Goal: Task Accomplishment & Management: Manage account settings

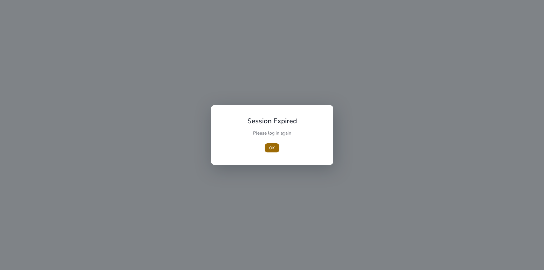
click at [275, 145] on span "button" at bounding box center [271, 148] width 15 height 14
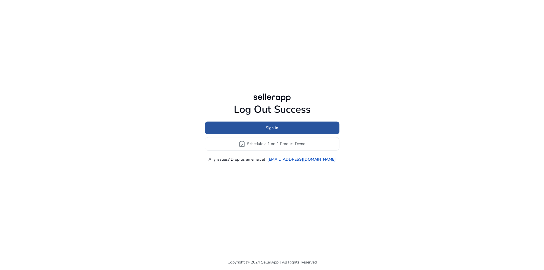
click at [278, 127] on span "Sign In" at bounding box center [272, 128] width 12 height 6
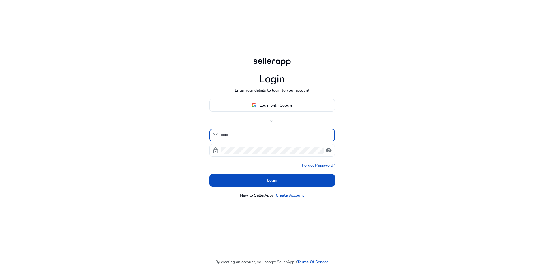
type input "**********"
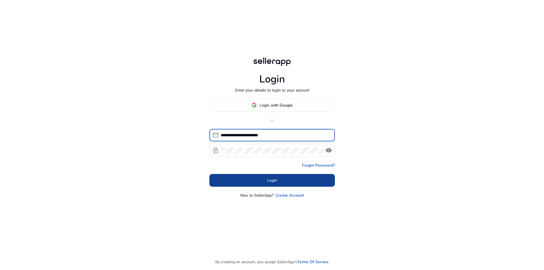
click at [286, 182] on span at bounding box center [271, 180] width 125 height 14
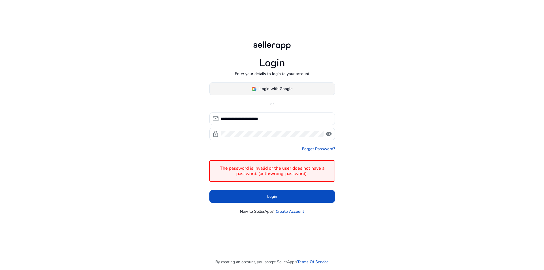
click at [281, 89] on span "Login with Google" at bounding box center [275, 89] width 33 height 6
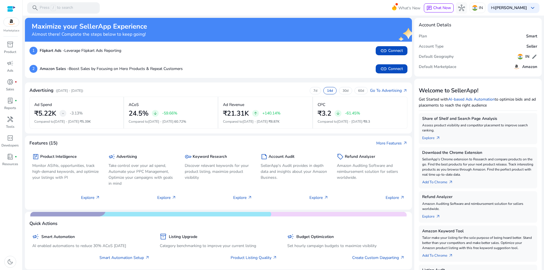
click at [244, 60] on div "2 Amazon Sales - Boost Sales by Focusing on Hero Products & Repeat Customers li…" at bounding box center [218, 69] width 387 height 18
click at [8, 64] on span "campaign" at bounding box center [10, 63] width 7 height 7
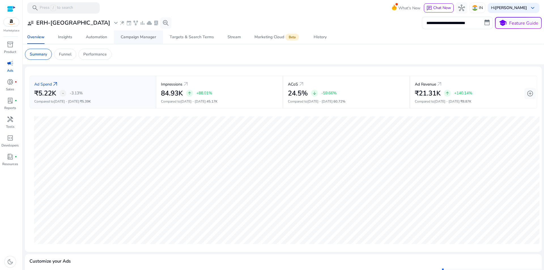
click at [148, 40] on span "Campaign Manager" at bounding box center [138, 37] width 35 height 14
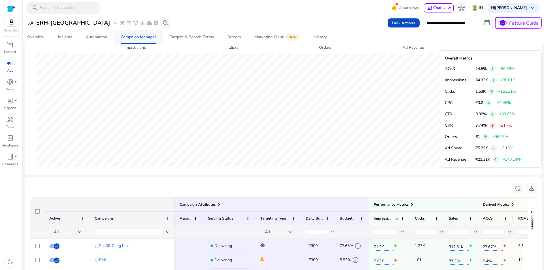
scroll to position [340, 0]
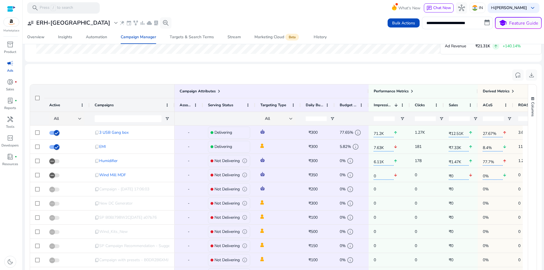
click at [297, 75] on div "reset_settings download" at bounding box center [282, 75] width 507 height 13
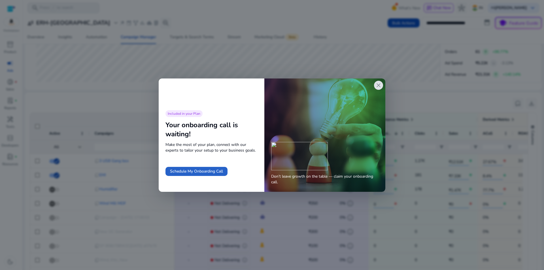
click at [379, 86] on span "close" at bounding box center [378, 85] width 7 height 7
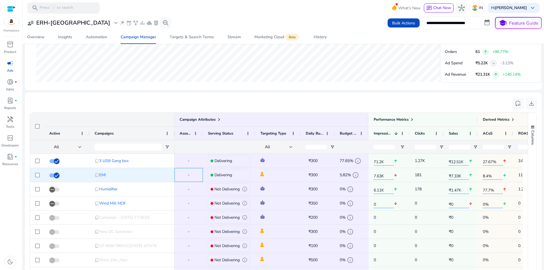
click at [194, 174] on div "-" at bounding box center [188, 175] width 18 height 12
drag, startPoint x: 49, startPoint y: 36, endPoint x: 194, endPoint y: 83, distance: 152.5
click at [194, 83] on div "SP-Clicks → SP-Orders" at bounding box center [237, 25] width 417 height 120
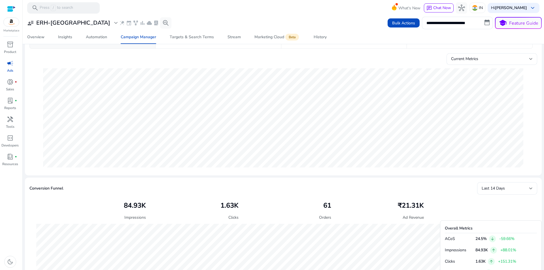
scroll to position [0, 0]
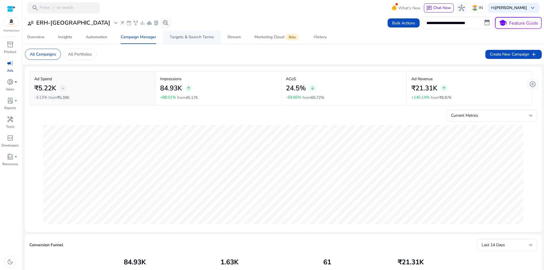
click at [178, 40] on span "Targets & Search Terms" at bounding box center [192, 37] width 44 height 14
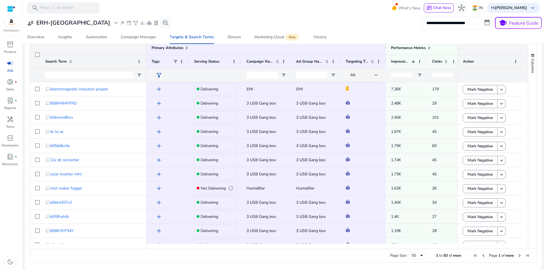
scroll to position [160, 0]
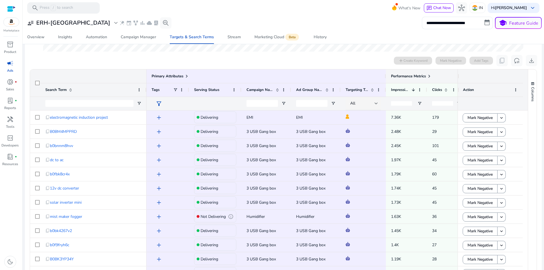
click at [419, 77] on span "Performance Metrics" at bounding box center [408, 76] width 35 height 5
click at [429, 76] on span at bounding box center [429, 76] width 5 height 5
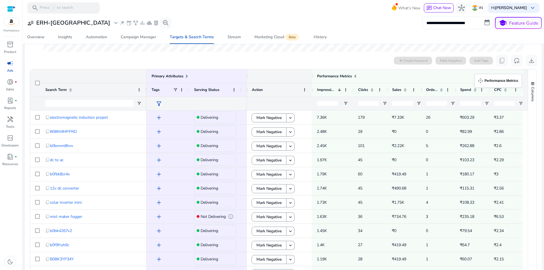
drag, startPoint x: 441, startPoint y: 77, endPoint x: 477, endPoint y: 77, distance: 36.5
click at [403, 90] on span at bounding box center [405, 89] width 5 height 5
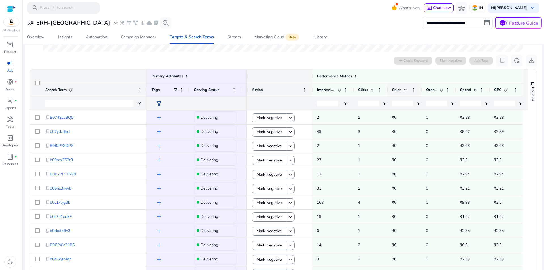
click at [403, 90] on span at bounding box center [405, 89] width 5 height 5
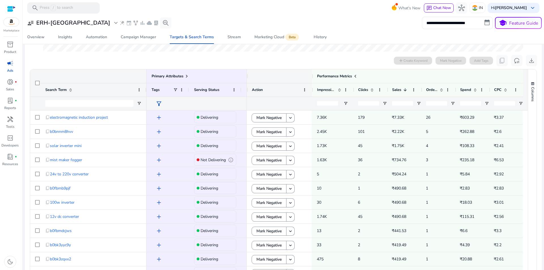
click at [290, 61] on div "0 search terms selected add Create Keyword Mark Negative Add Tags content_copy …" at bounding box center [282, 60] width 507 height 11
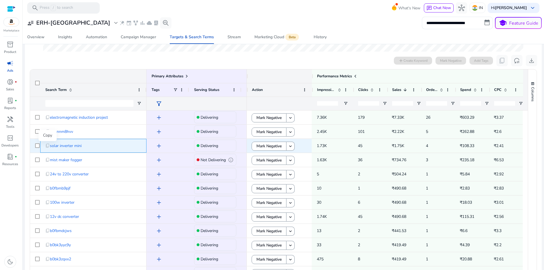
drag, startPoint x: 105, startPoint y: 148, endPoint x: 48, endPoint y: 148, distance: 57.2
click at [49, 148] on div "content_copy solar inverter mini" at bounding box center [93, 146] width 96 height 12
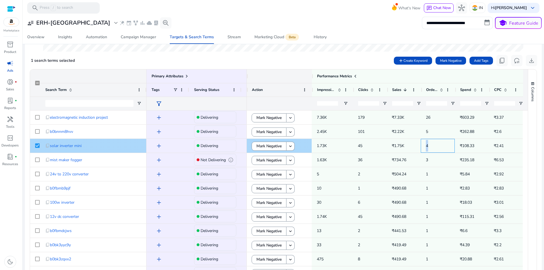
drag, startPoint x: 421, startPoint y: 146, endPoint x: 427, endPoint y: 146, distance: 5.7
click at [427, 146] on div "4" at bounding box center [437, 146] width 34 height 14
click at [210, 65] on div "1 search terms selected add Create Keyword Mark Negative Add Tags content_copy …" at bounding box center [282, 60] width 507 height 11
click at [193, 55] on div "1 search terms selected add Create Keyword Mark Negative Add Tags content_copy …" at bounding box center [282, 60] width 507 height 11
click at [220, 65] on div "1 search terms selected add Create Keyword Mark Negative Add Tags content_copy …" at bounding box center [282, 60] width 507 height 11
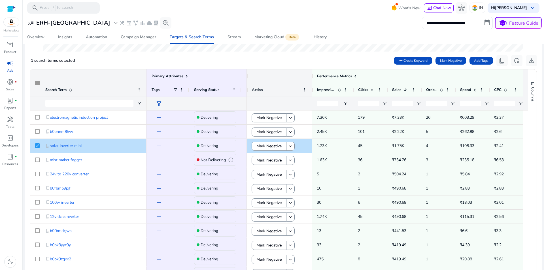
click at [184, 56] on div "1 search terms selected add Create Keyword Mark Negative Add Tags content_copy …" at bounding box center [282, 60] width 507 height 11
click at [228, 55] on div "1 search terms selected add Create Keyword Mark Negative Add Tags content_copy …" at bounding box center [282, 60] width 507 height 11
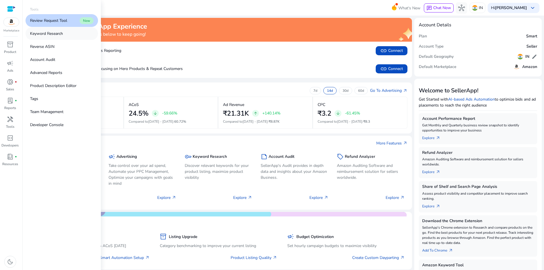
click at [47, 35] on p "Keyword Research" at bounding box center [46, 34] width 33 height 6
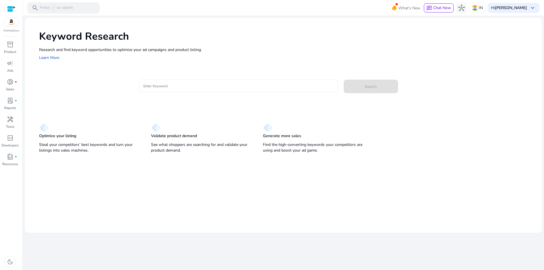
click at [242, 84] on input "Enter Keyword" at bounding box center [238, 86] width 190 height 6
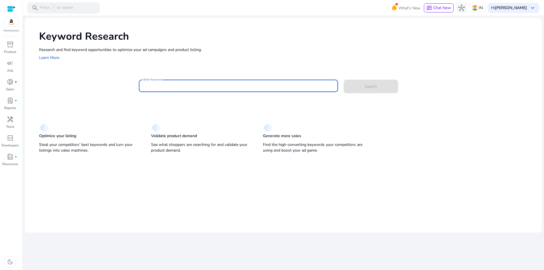
click at [248, 89] on div at bounding box center [238, 86] width 190 height 12
paste input "**********"
type input "**********"
click at [343, 80] on button "Search" at bounding box center [370, 87] width 54 height 14
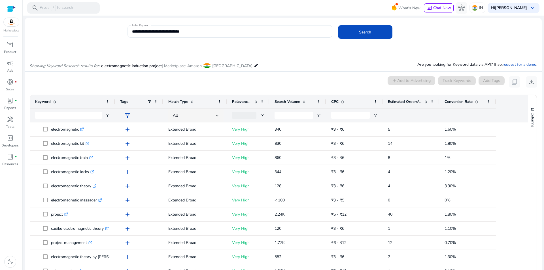
click at [289, 102] on span "Search Volume" at bounding box center [286, 101] width 25 height 5
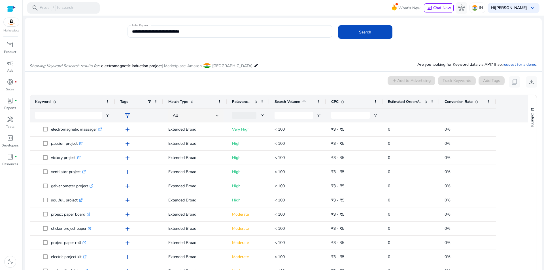
click at [289, 102] on span "Search Volume" at bounding box center [286, 101] width 25 height 5
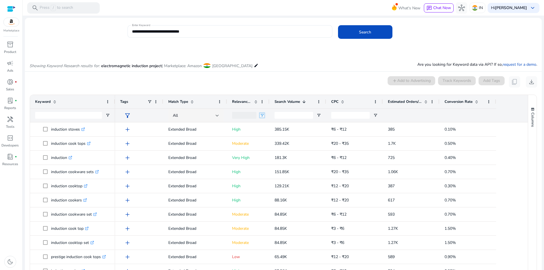
click at [262, 116] on span "Open Filter Menu" at bounding box center [262, 115] width 5 height 5
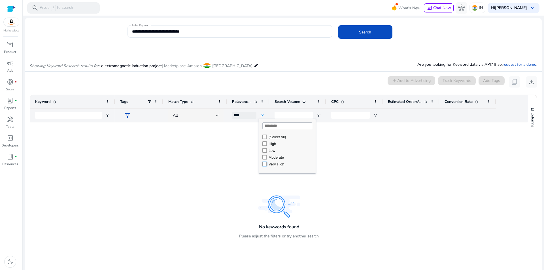
type input "**********"
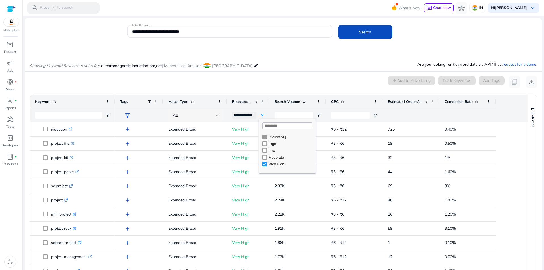
drag, startPoint x: 288, startPoint y: 62, endPoint x: 222, endPoint y: 115, distance: 84.6
click at [288, 62] on div "Showing Keyword Research results for: electromagnetic induction project | Marke…" at bounding box center [283, 59] width 516 height 23
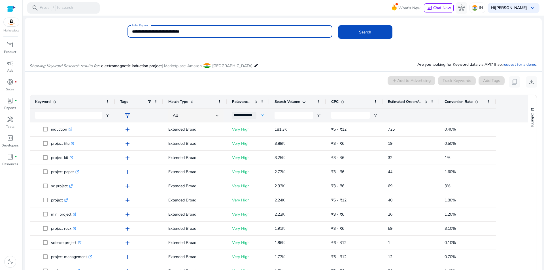
drag, startPoint x: 203, startPoint y: 29, endPoint x: 87, endPoint y: 31, distance: 115.2
click at [87, 31] on div "**********" at bounding box center [281, 34] width 512 height 18
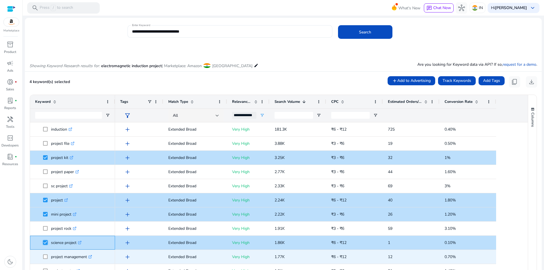
scroll to position [28, 0]
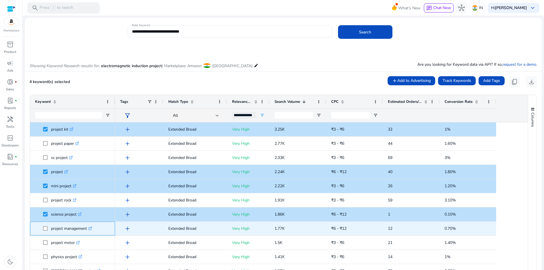
drag, startPoint x: 51, startPoint y: 228, endPoint x: 87, endPoint y: 231, distance: 36.6
click at [87, 231] on p "project management .st0{fill:#2c8af8}" at bounding box center [71, 229] width 41 height 12
click at [94, 231] on div "project management .st0{fill:#2c8af8}" at bounding box center [73, 229] width 44 height 12
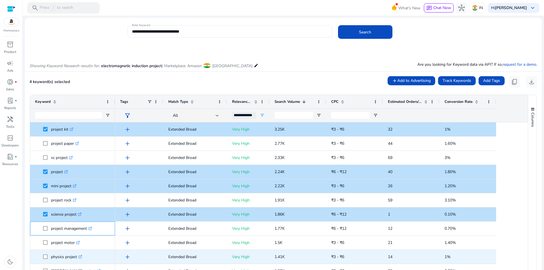
scroll to position [57, 0]
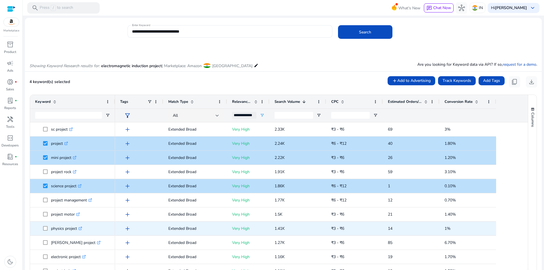
click at [49, 229] on span at bounding box center [47, 229] width 8 height 12
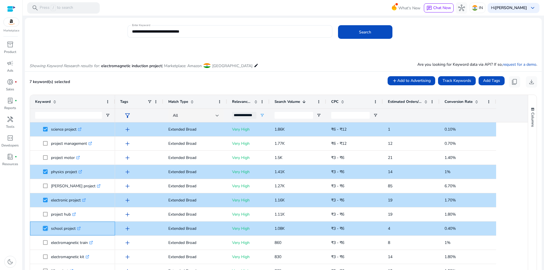
scroll to position [0, 0]
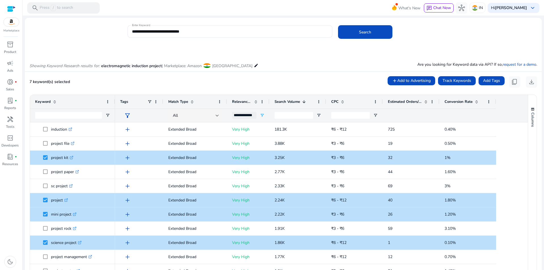
click at [260, 89] on mat-card "7 keyword(s) selected add Add to Advertising Track Keywords Add Tags content_co…" at bounding box center [283, 198] width 516 height 252
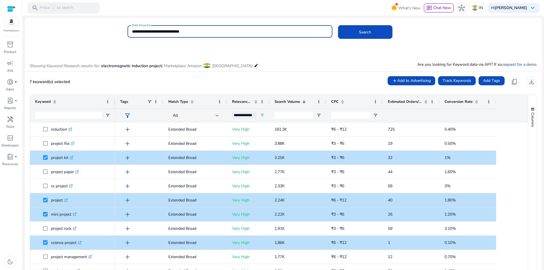
drag, startPoint x: 200, startPoint y: 31, endPoint x: 92, endPoint y: 29, distance: 107.6
click at [92, 29] on div "**********" at bounding box center [281, 34] width 512 height 18
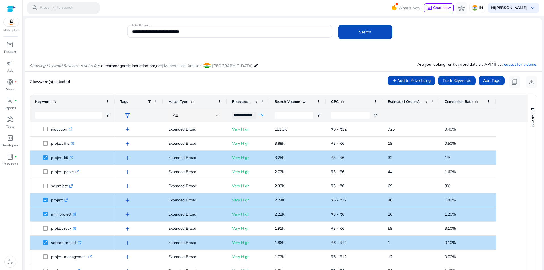
click at [111, 50] on div "Showing Keyword Research results for: electromagnetic induction project | Marke…" at bounding box center [283, 59] width 516 height 23
click at [147, 33] on input "**********" at bounding box center [230, 31] width 196 height 6
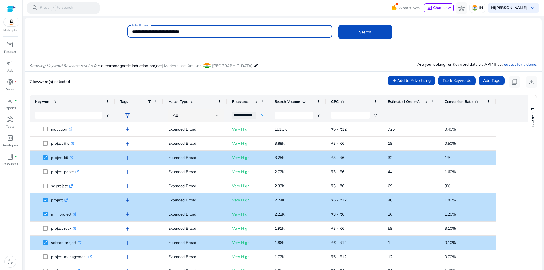
click at [147, 33] on input "**********" at bounding box center [230, 31] width 196 height 6
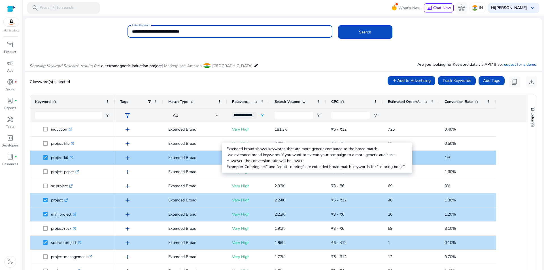
drag, startPoint x: 170, startPoint y: 158, endPoint x: 208, endPoint y: 163, distance: 37.7
click at [208, 163] on div "Extended Broad" at bounding box center [195, 158] width 64 height 14
click at [177, 154] on p "Extended Broad" at bounding box center [195, 158] width 54 height 12
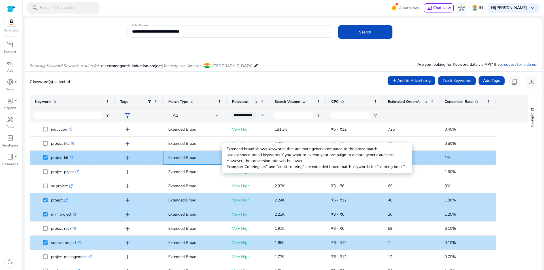
click at [177, 154] on p "Extended Broad" at bounding box center [195, 158] width 54 height 12
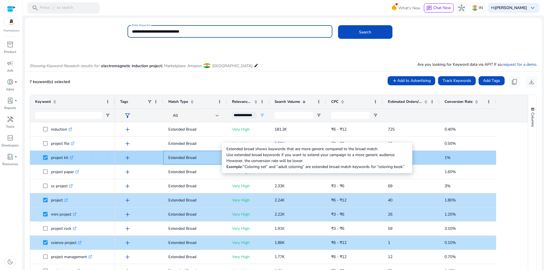
click at [178, 162] on p "Extended Broad" at bounding box center [195, 158] width 54 height 12
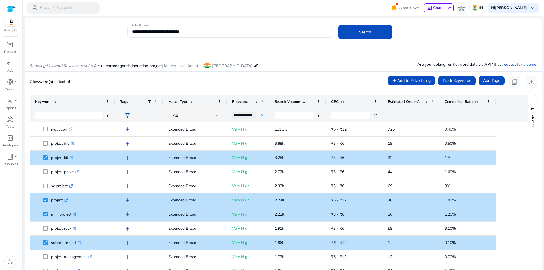
click at [253, 74] on mat-card "7 keyword(s) selected add Add to Advertising Track Keywords Add Tags content_co…" at bounding box center [283, 198] width 516 height 252
click at [203, 32] on input "**********" at bounding box center [230, 31] width 196 height 6
click at [341, 65] on div "Showing Keyword Research results for: electromagnetic induction project | Marke…" at bounding box center [283, 59] width 516 height 23
click at [366, 74] on mat-card "7 keyword(s) selected add Add to Advertising Track Keywords Add Tags content_co…" at bounding box center [283, 198] width 516 height 252
click at [227, 81] on div "7 keyword(s) selected add Add to Advertising Track Keywords Add Tags content_co…" at bounding box center [282, 81] width 507 height 11
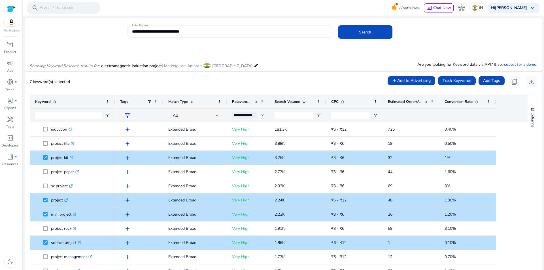
click at [164, 33] on input "**********" at bounding box center [230, 31] width 196 height 6
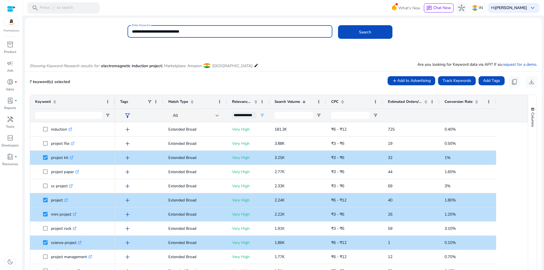
click at [164, 33] on input "**********" at bounding box center [230, 31] width 196 height 6
type input "**********"
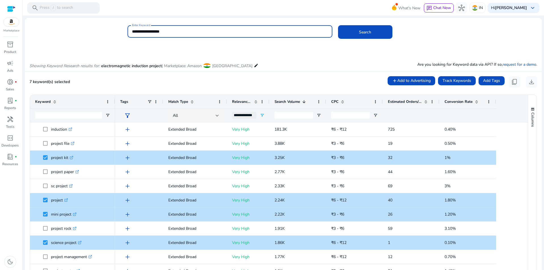
click at [338, 25] on button "Search" at bounding box center [365, 32] width 54 height 14
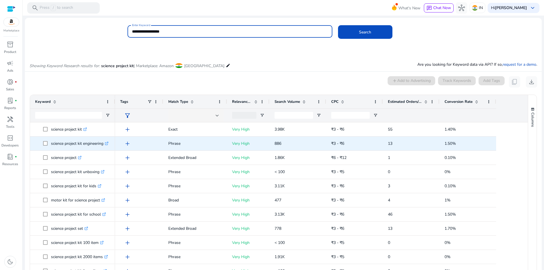
scroll to position [48, 0]
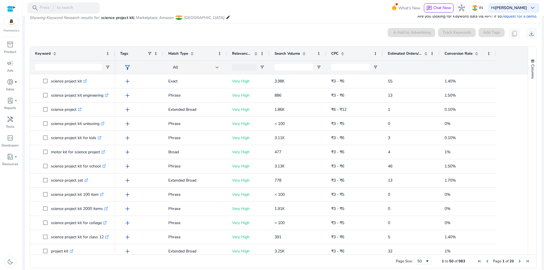
click at [286, 54] on span "Search Volume" at bounding box center [286, 53] width 25 height 5
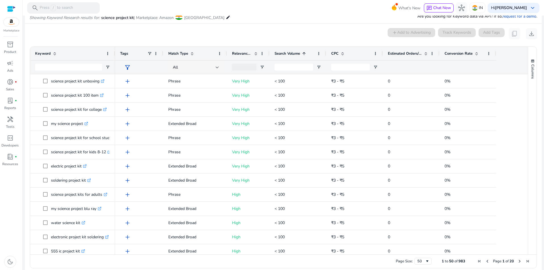
click at [286, 54] on span "Search Volume" at bounding box center [286, 53] width 25 height 5
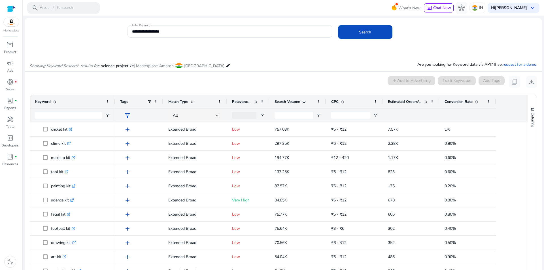
scroll to position [28, 0]
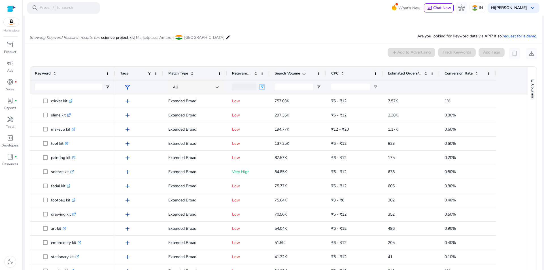
click at [260, 87] on span "Open Filter Menu" at bounding box center [262, 87] width 5 height 5
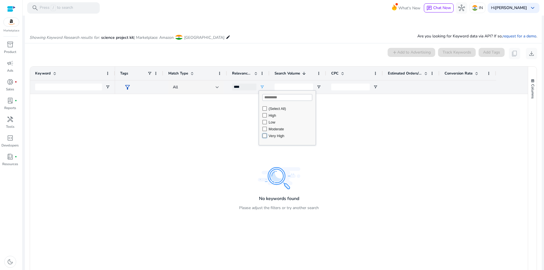
type input "**********"
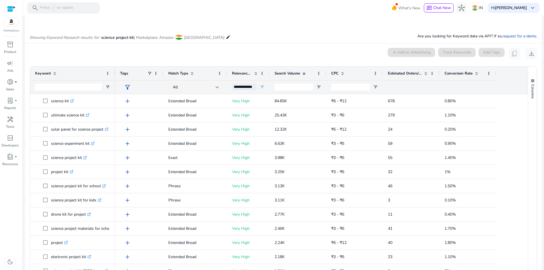
click at [273, 57] on div "0 keyword(s) selected add Add to Advertising Track Keywords Add Tags content_co…" at bounding box center [282, 53] width 507 height 11
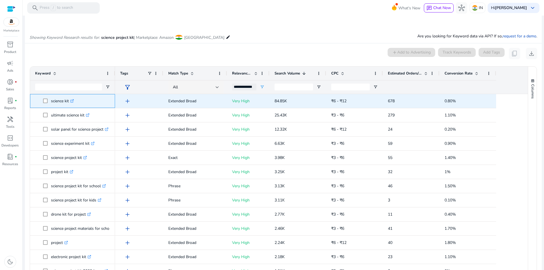
drag, startPoint x: 91, startPoint y: 102, endPoint x: 49, endPoint y: 103, distance: 41.9
click at [49, 103] on span "science kit .st0{fill:#2c8af8}" at bounding box center [76, 101] width 67 height 12
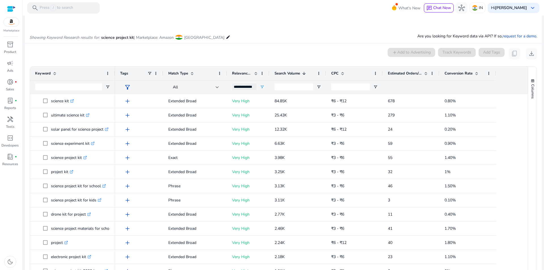
click at [129, 58] on div "0 keyword(s) selected add Add to Advertising Track Keywords Add Tags content_co…" at bounding box center [282, 53] width 507 height 11
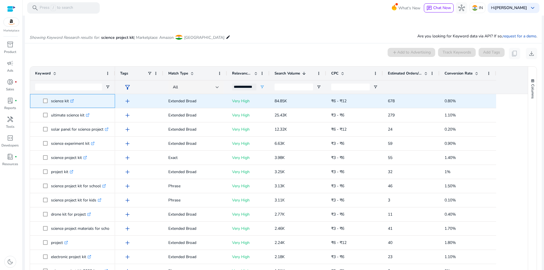
drag, startPoint x: 51, startPoint y: 102, endPoint x: 80, endPoint y: 104, distance: 29.0
click at [68, 102] on span "science kit .st0{fill:#2c8af8}" at bounding box center [76, 101] width 67 height 12
click at [89, 103] on span "science kit .st0{fill:#2c8af8}" at bounding box center [76, 101] width 67 height 12
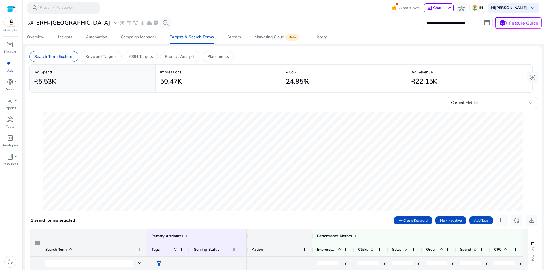
scroll to position [160, 0]
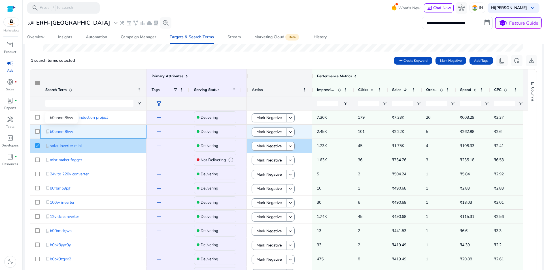
click at [63, 131] on span "b0bnnm8hvv" at bounding box center [61, 132] width 23 height 12
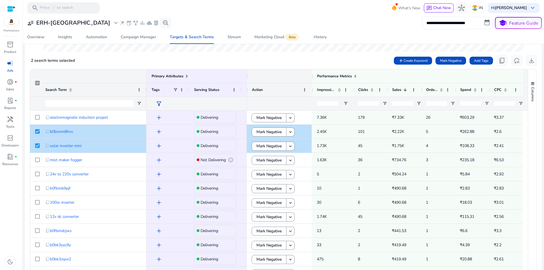
click at [281, 56] on div "2 search terms selected add Create Keyword Mark Negative Add Tags content_copy …" at bounding box center [282, 60] width 507 height 11
click at [309, 58] on div "2 search terms selected add Create Keyword Mark Negative Add Tags content_copy …" at bounding box center [282, 60] width 507 height 11
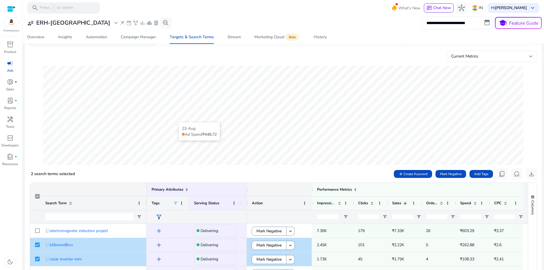
scroll to position [0, 0]
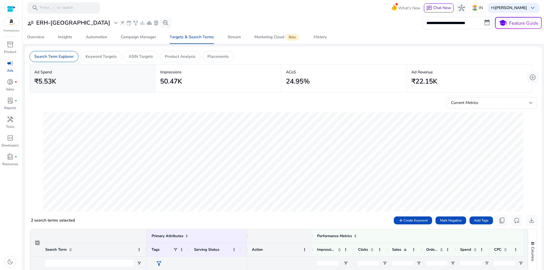
click at [262, 56] on app-sa-custom-tab "Search Term Explorer Keyword Targets ASIN Targets Product Analysis Placements" at bounding box center [282, 56] width 507 height 11
click at [262, 57] on app-sa-custom-tab "Search Term Explorer Keyword Targets ASIN Targets Product Analysis Placements" at bounding box center [282, 56] width 507 height 11
click at [136, 35] on div "Campaign Manager" at bounding box center [138, 37] width 35 height 4
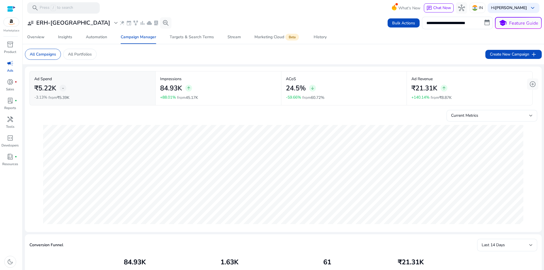
click at [211, 57] on mat-card "All Campaigns All Portfolios Create New Campaign add" at bounding box center [282, 54] width 525 height 20
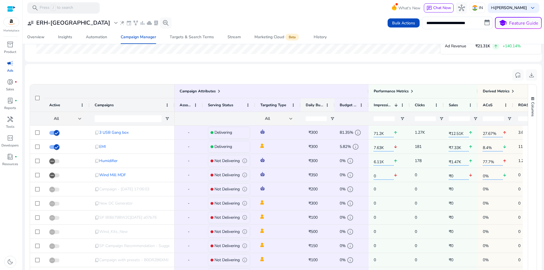
scroll to position [311, 0]
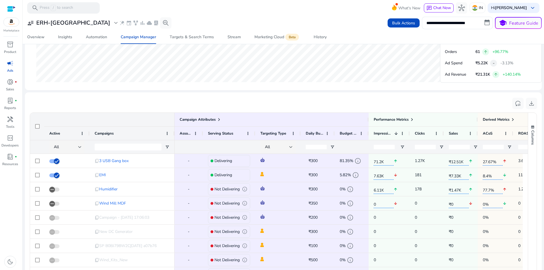
click at [320, 103] on div "reset_settings download" at bounding box center [282, 103] width 507 height 13
click at [310, 104] on div "reset_settings download" at bounding box center [282, 103] width 507 height 13
click at [271, 176] on span at bounding box center [277, 175] width 35 height 12
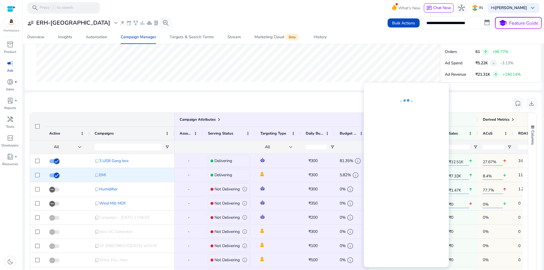
click at [459, 178] on span "₹7.33K" at bounding box center [458, 175] width 20 height 10
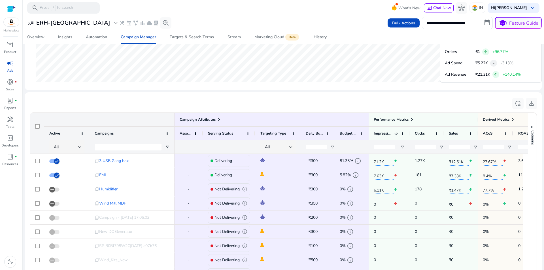
click at [299, 93] on mat-card "reset_settings download Press SPACE to select this row. Drag here to set row gr…" at bounding box center [283, 216] width 516 height 249
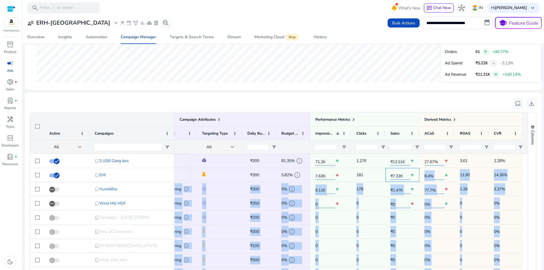
drag, startPoint x: 464, startPoint y: 175, endPoint x: 543, endPoint y: 174, distance: 79.0
click at [543, 174] on mat-sidenav-content "**********" at bounding box center [283, 135] width 521 height 270
click at [478, 178] on span "11.90" at bounding box center [471, 175] width 24 height 12
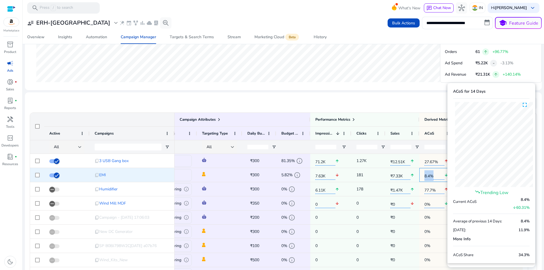
drag, startPoint x: 433, startPoint y: 176, endPoint x: 422, endPoint y: 179, distance: 11.5
click at [424, 179] on span "8.4%" at bounding box center [434, 175] width 20 height 10
click at [396, 91] on div "Ad Spend ₹5.22K - -3.13% from ₹5.39K Impressions 84.93K arrow_upward +88.01% fr…" at bounding box center [283, 48] width 516 height 586
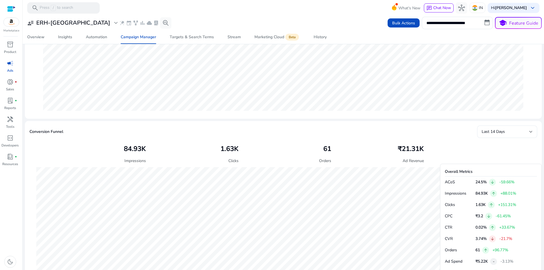
scroll to position [170, 0]
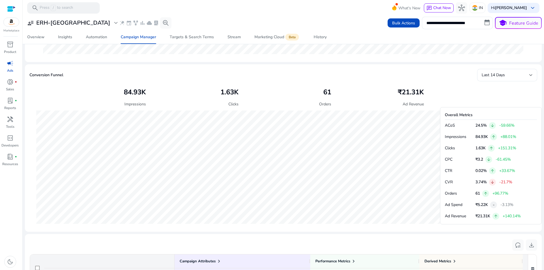
click at [448, 138] on p "Impressions" at bounding box center [458, 137] width 28 height 6
click at [484, 136] on p "84.93K" at bounding box center [481, 137] width 12 height 6
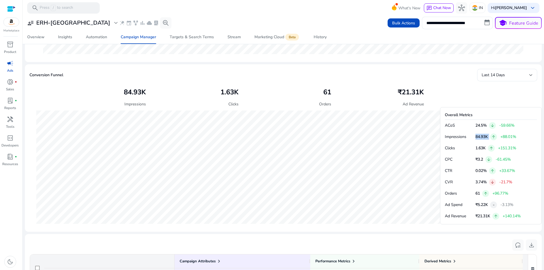
click at [484, 138] on p "84.93K" at bounding box center [481, 137] width 12 height 6
drag, startPoint x: 476, startPoint y: 137, endPoint x: 486, endPoint y: 137, distance: 9.6
click at [486, 137] on p "84.93K" at bounding box center [481, 137] width 12 height 6
click at [481, 149] on p "1.63K" at bounding box center [480, 148] width 10 height 6
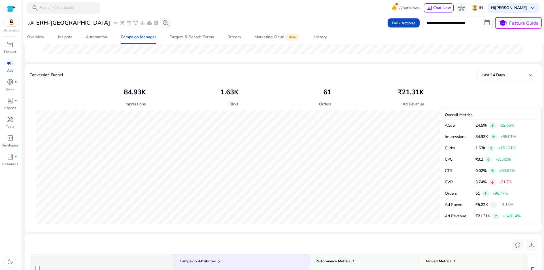
click at [450, 149] on p "Clicks" at bounding box center [458, 148] width 28 height 6
click at [447, 171] on p "CTR" at bounding box center [458, 171] width 28 height 6
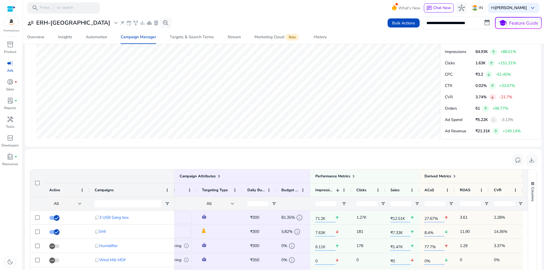
click at [354, 164] on div "reset_settings download" at bounding box center [282, 159] width 507 height 13
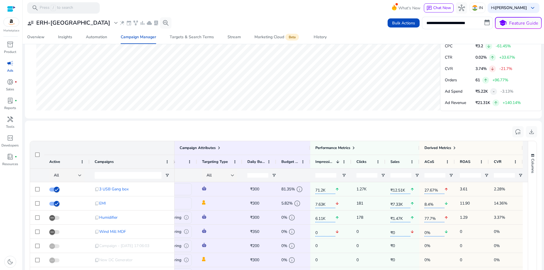
scroll to position [311, 0]
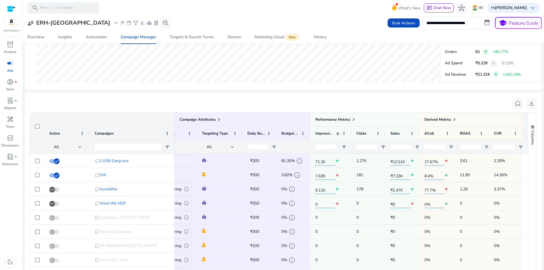
click at [373, 104] on div "reset_settings download" at bounding box center [282, 103] width 507 height 13
click at [248, 104] on div "reset_settings download" at bounding box center [282, 103] width 507 height 13
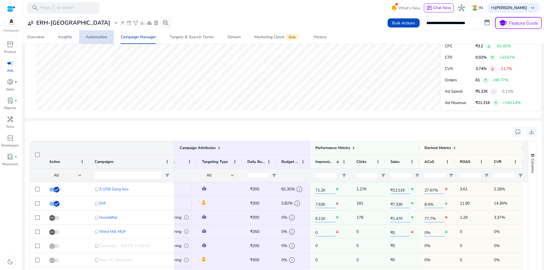
click at [97, 38] on div "Automation" at bounding box center [96, 37] width 21 height 4
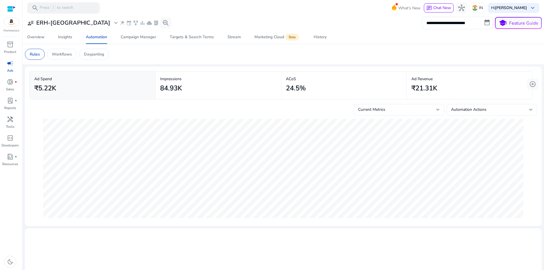
scroll to position [83, 0]
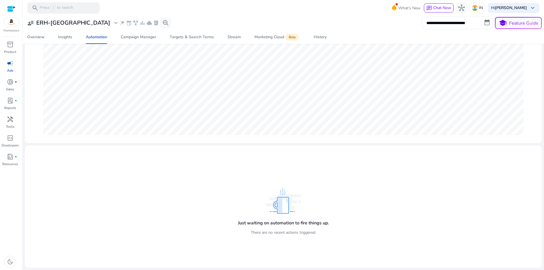
click at [258, 224] on h4 "Just waiting on automation to fire things up." at bounding box center [283, 222] width 91 height 5
click at [233, 216] on div "Just waiting on automation to fire things up. There are no recent actions trigg…" at bounding box center [282, 206] width 507 height 113
click at [98, 37] on div "Automation" at bounding box center [96, 37] width 21 height 4
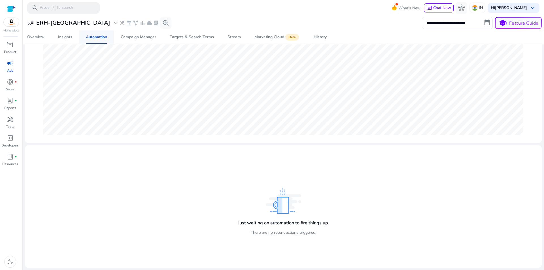
scroll to position [0, 0]
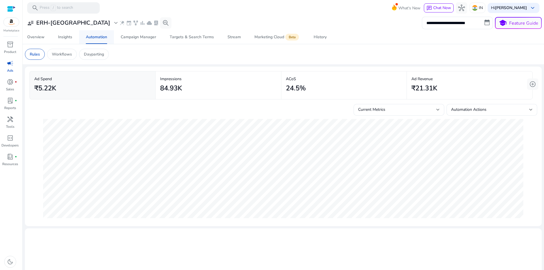
click at [99, 35] on div "Automation" at bounding box center [96, 37] width 21 height 4
click at [324, 39] on div "History" at bounding box center [319, 37] width 13 height 4
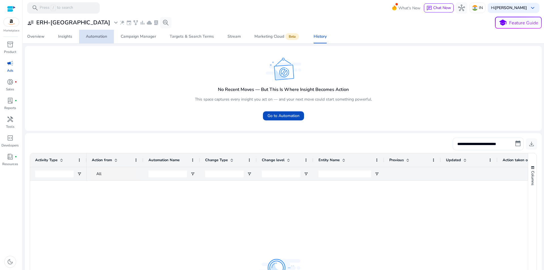
click at [100, 41] on span "Automation" at bounding box center [96, 37] width 21 height 14
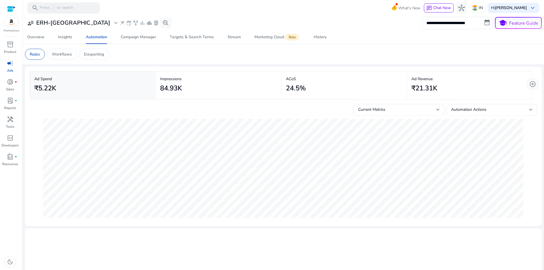
scroll to position [28, 0]
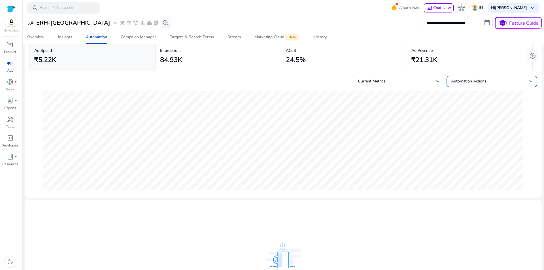
click at [470, 80] on span "Automation Actions" at bounding box center [468, 80] width 35 height 5
click at [461, 64] on div at bounding box center [272, 135] width 544 height 270
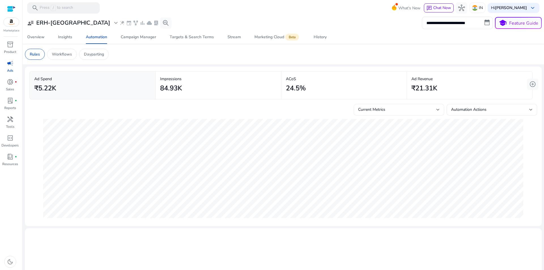
click at [388, 106] on div "Current Metrics" at bounding box center [399, 109] width 82 height 7
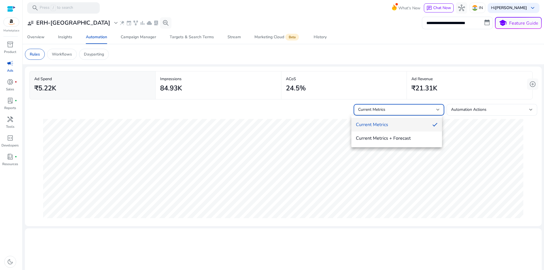
click at [466, 108] on div at bounding box center [272, 135] width 544 height 270
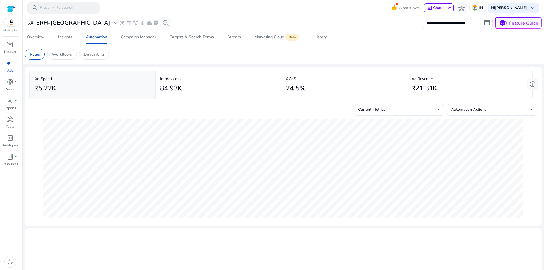
click at [407, 110] on div "Current Metrics" at bounding box center [397, 109] width 78 height 6
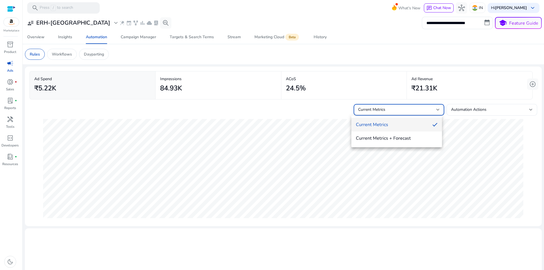
click at [478, 110] on div at bounding box center [272, 135] width 544 height 270
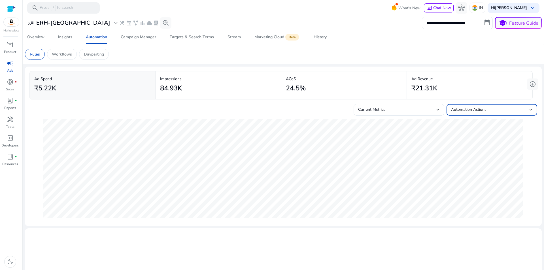
click at [478, 110] on span "Automation Actions" at bounding box center [468, 109] width 35 height 5
click at [395, 111] on div at bounding box center [272, 135] width 544 height 270
click at [395, 111] on div "Current Metrics" at bounding box center [397, 109] width 78 height 6
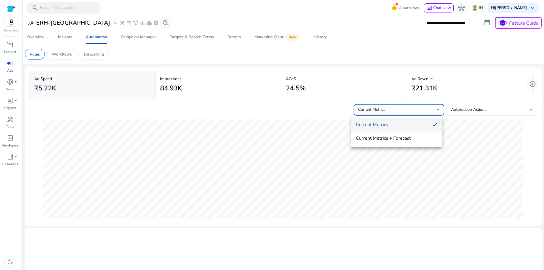
click at [470, 111] on div at bounding box center [272, 135] width 544 height 270
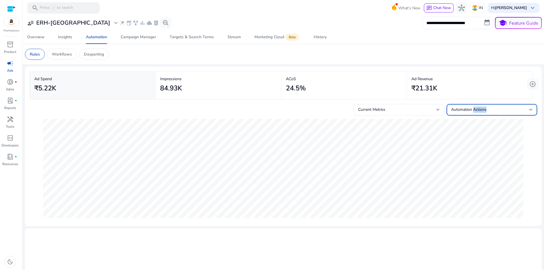
click at [470, 111] on span "Automation Actions" at bounding box center [468, 109] width 35 height 5
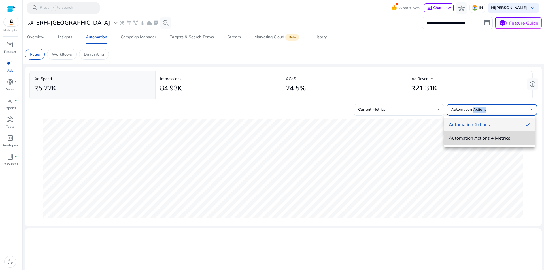
click at [470, 140] on span "Automation Actions + Metrics" at bounding box center [489, 138] width 82 height 6
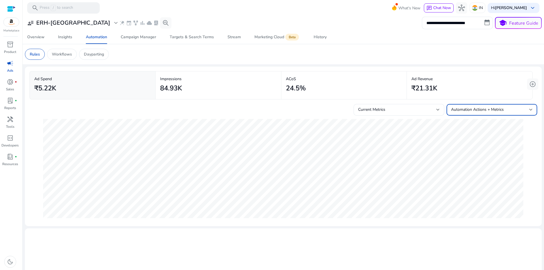
click at [461, 99] on mat-card "Ad Revenue ₹21.31K" at bounding box center [469, 85] width 125 height 28
click at [431, 54] on app-sa-custom-tab "Rules Workflows Dayparting" at bounding box center [283, 54] width 516 height 11
click at [336, 56] on app-sa-custom-tab "Rules Workflows Dayparting" at bounding box center [283, 54] width 516 height 11
click at [12, 81] on span "donut_small" at bounding box center [10, 81] width 7 height 7
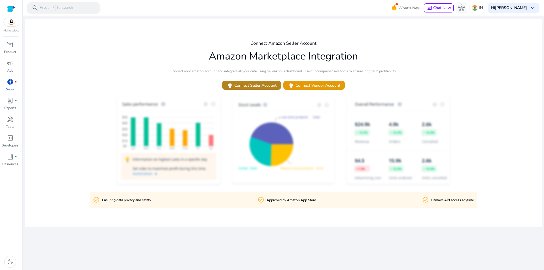
click at [249, 87] on span "power Connect Seller Account" at bounding box center [251, 85] width 50 height 7
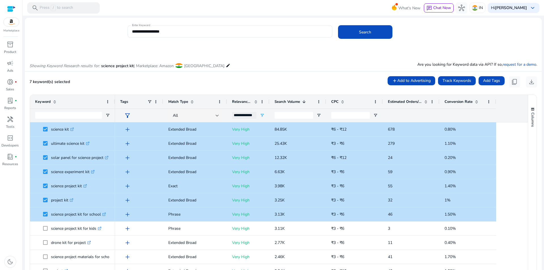
scroll to position [28, 0]
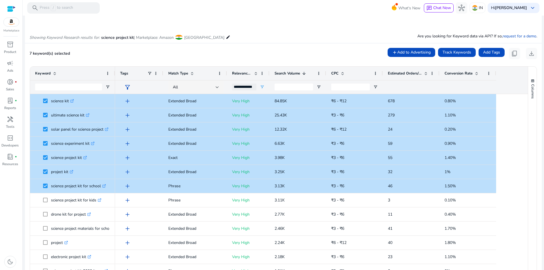
click at [238, 53] on div "7 keyword(s) selected add Add to Advertising Track Keywords Add Tags content_co…" at bounding box center [282, 53] width 507 height 11
click at [235, 51] on div "7 keyword(s) selected add Add to Advertising Track Keywords Add Tags content_co…" at bounding box center [282, 53] width 507 height 11
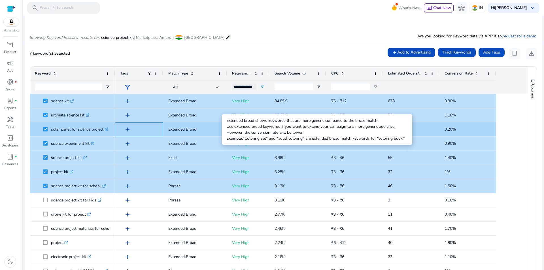
drag, startPoint x: 157, startPoint y: 129, endPoint x: 200, endPoint y: 129, distance: 42.2
click at [200, 129] on div "add Extended Broad Very High 12.32K ₹6 - ₹12 24 0.20%" at bounding box center [305, 129] width 381 height 14
click at [200, 129] on p "Extended Broad" at bounding box center [195, 129] width 54 height 12
click at [179, 129] on p "Extended Broad" at bounding box center [195, 129] width 54 height 12
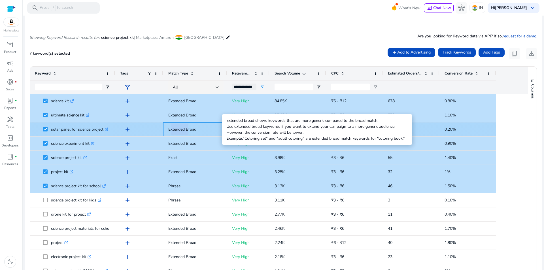
click at [179, 129] on p "Extended Broad" at bounding box center [195, 129] width 54 height 12
click at [190, 131] on p "Extended Broad" at bounding box center [195, 129] width 54 height 12
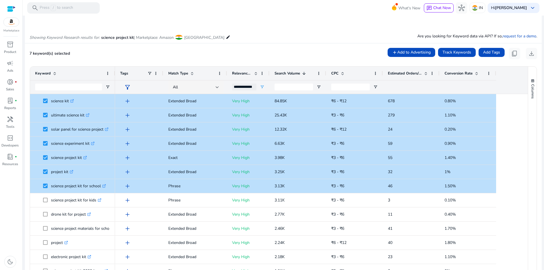
click at [228, 48] on div "7 keyword(s) selected add Add to Advertising Track Keywords Add Tags content_co…" at bounding box center [282, 53] width 507 height 11
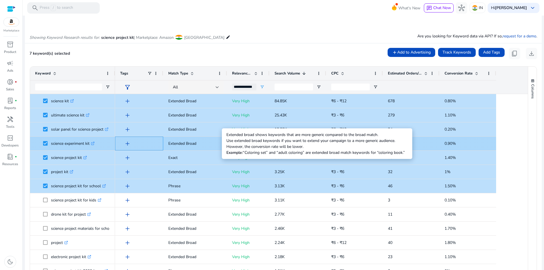
drag, startPoint x: 161, startPoint y: 142, endPoint x: 196, endPoint y: 142, distance: 36.0
click at [196, 142] on div "add Extended Broad Very High 6.63K ₹3 - ₹6 59 0.90%" at bounding box center [305, 143] width 381 height 14
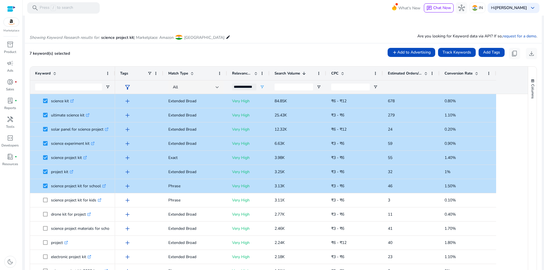
click at [213, 51] on div "7 keyword(s) selected add Add to Advertising Track Keywords Add Tags content_co…" at bounding box center [282, 53] width 507 height 11
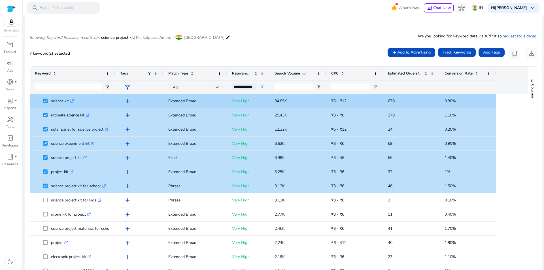
drag, startPoint x: 52, startPoint y: 102, endPoint x: 69, endPoint y: 104, distance: 17.9
click at [69, 104] on p "science kit .st0{fill:#2c8af8}" at bounding box center [62, 101] width 23 height 12
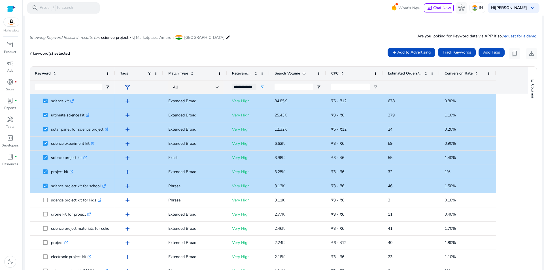
click at [229, 53] on div "7 keyword(s) selected add Add to Advertising Track Keywords Add Tags content_co…" at bounding box center [282, 53] width 507 height 11
click at [280, 53] on div "7 keyword(s) selected add Add to Advertising Track Keywords Add Tags content_co…" at bounding box center [282, 53] width 507 height 11
click at [92, 62] on mat-card "7 keyword(s) selected add Add to Advertising Track Keywords Add Tags content_co…" at bounding box center [283, 169] width 516 height 252
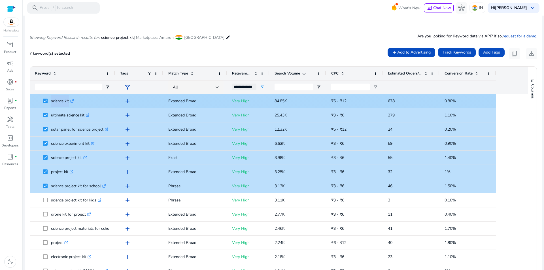
drag, startPoint x: 48, startPoint y: 101, endPoint x: 68, endPoint y: 101, distance: 19.5
click at [68, 101] on span "science kit .st0{fill:#2c8af8}" at bounding box center [76, 101] width 67 height 12
drag, startPoint x: 272, startPoint y: 101, endPoint x: 280, endPoint y: 102, distance: 7.6
click at [280, 102] on div "84.85K" at bounding box center [297, 101] width 57 height 14
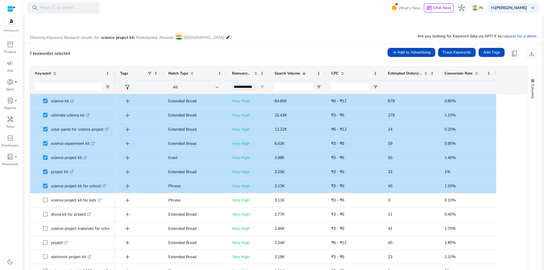
click at [146, 54] on div "7 keyword(s) selected add Add to Advertising Track Keywords Add Tags content_co…" at bounding box center [282, 53] width 507 height 11
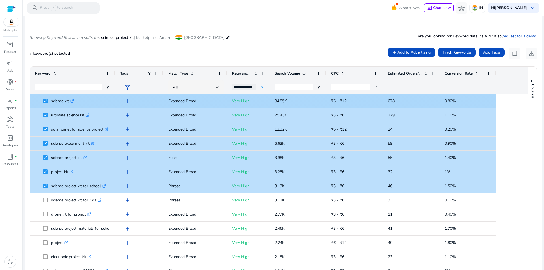
drag, startPoint x: 49, startPoint y: 101, endPoint x: 69, endPoint y: 102, distance: 20.2
click at [69, 102] on span "science kit .st0{fill:#2c8af8}" at bounding box center [76, 101] width 67 height 12
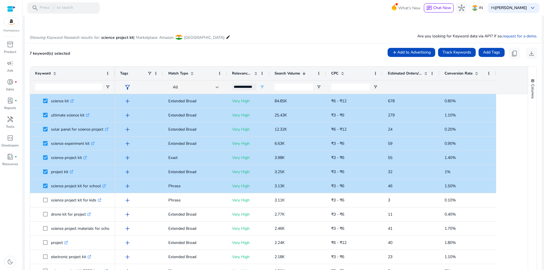
click at [203, 61] on mat-card "7 keyword(s) selected add Add to Advertising Track Keywords Add Tags content_co…" at bounding box center [283, 169] width 516 height 252
click at [203, 59] on div "7 keyword(s) selected add Add to Advertising Track Keywords Add Tags content_co…" at bounding box center [282, 53] width 507 height 11
click at [209, 59] on mat-card "7 keyword(s) selected add Add to Advertising Track Keywords Add Tags content_co…" at bounding box center [283, 169] width 516 height 252
click at [163, 60] on mat-card "7 keyword(s) selected add Add to Advertising Track Keywords Add Tags content_co…" at bounding box center [283, 169] width 516 height 252
click at [174, 51] on div "7 keyword(s) selected add Add to Advertising Track Keywords Add Tags content_co…" at bounding box center [282, 53] width 507 height 11
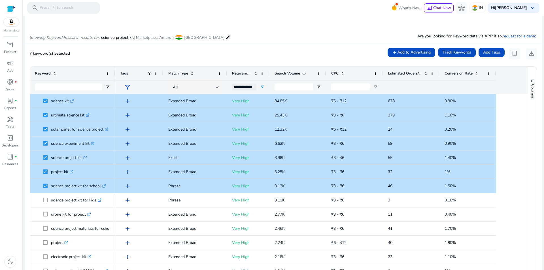
click at [203, 58] on div "7 keyword(s) selected add Add to Advertising Track Keywords Add Tags content_co…" at bounding box center [282, 53] width 507 height 11
click at [204, 57] on div "7 keyword(s) selected add Add to Advertising Track Keywords Add Tags content_co…" at bounding box center [282, 53] width 507 height 11
click at [257, 58] on div "7 keyword(s) selected add Add to Advertising Track Keywords Add Tags content_co…" at bounding box center [282, 53] width 507 height 11
click at [331, 26] on div "Showing Keyword Research results for: science project kit | Marketplace: Amazon…" at bounding box center [283, 31] width 516 height 23
click at [327, 58] on div "7 keyword(s) selected add Add to Advertising Track Keywords Add Tags content_co…" at bounding box center [282, 53] width 507 height 11
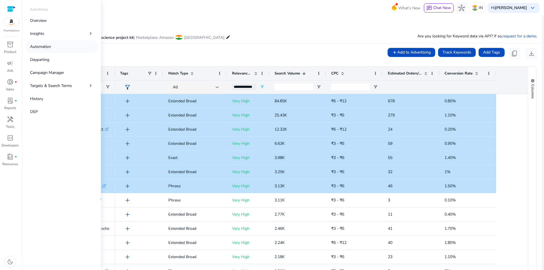
click at [46, 49] on p "Automation" at bounding box center [40, 47] width 21 height 6
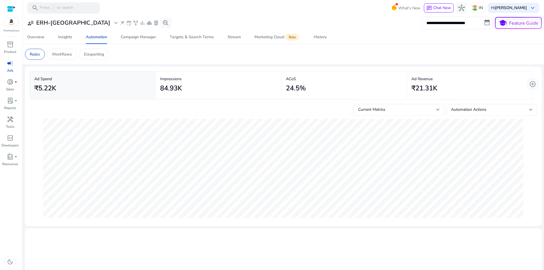
click at [335, 55] on app-sa-custom-tab "Rules Workflows Dayparting" at bounding box center [283, 54] width 516 height 11
click at [331, 55] on app-sa-custom-tab "Rules Workflows Dayparting" at bounding box center [283, 54] width 516 height 11
click at [508, 11] on div "Hi [PERSON_NAME] keyboard_arrow_down" at bounding box center [513, 8] width 52 height 10
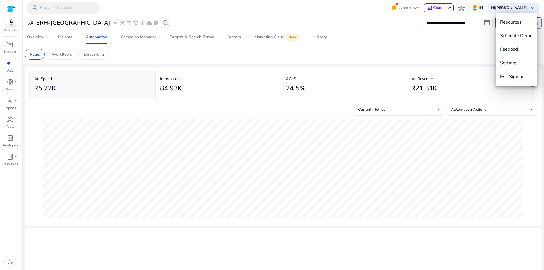
click at [463, 41] on div at bounding box center [272, 135] width 544 height 270
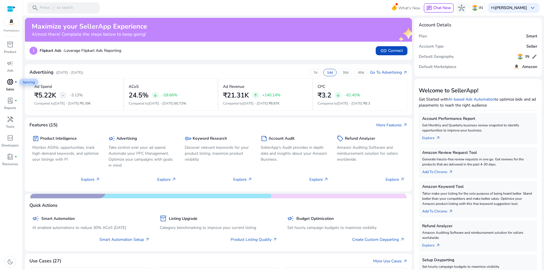
click at [11, 83] on span "donut_small" at bounding box center [10, 81] width 7 height 7
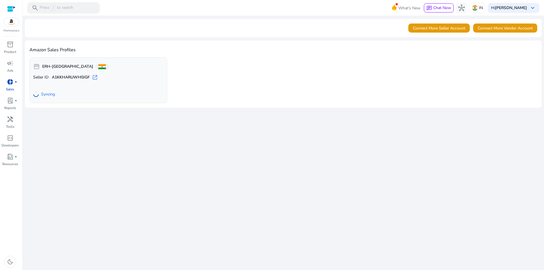
click at [10, 24] on img at bounding box center [11, 22] width 15 height 8
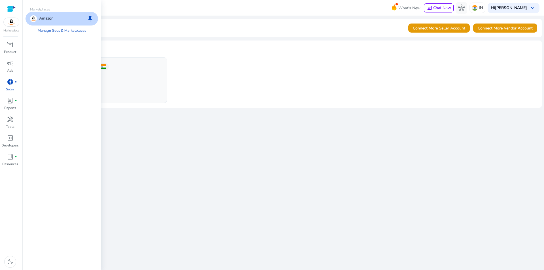
click at [10, 24] on img at bounding box center [11, 22] width 15 height 8
click at [11, 10] on div at bounding box center [11, 9] width 8 height 7
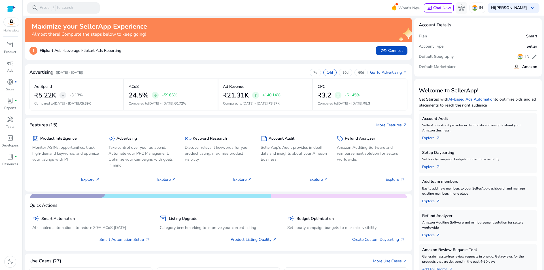
click at [11, 10] on div at bounding box center [11, 9] width 8 height 7
click at [516, 4] on div "Hi Aman Raj keyboard_arrow_down" at bounding box center [513, 8] width 52 height 10
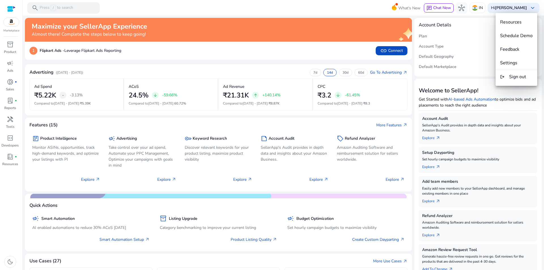
click at [486, 10] on div at bounding box center [272, 135] width 544 height 270
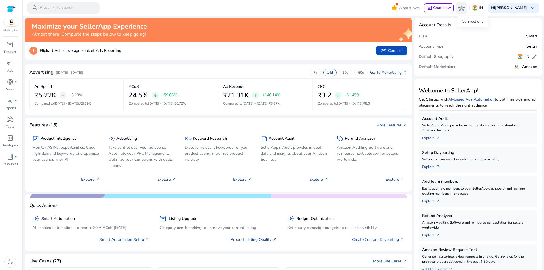
click at [465, 8] on span "hub" at bounding box center [461, 8] width 7 height 7
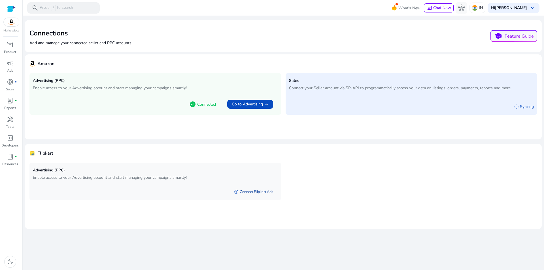
click at [255, 192] on link "add_circle Connect Flipkart Ads" at bounding box center [253, 192] width 48 height 10
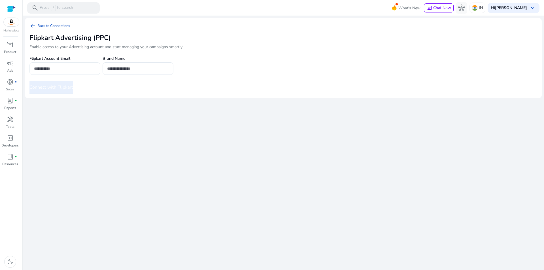
click at [69, 66] on input "email" at bounding box center [65, 68] width 62 height 6
type input "**********"
click at [141, 69] on input "text" at bounding box center [138, 68] width 62 height 6
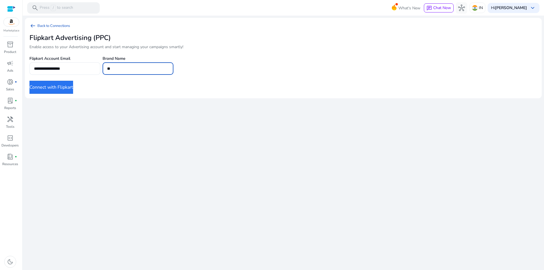
type input "*"
type input "*********"
click at [59, 91] on button "Connect with Flipkart" at bounding box center [51, 87] width 44 height 13
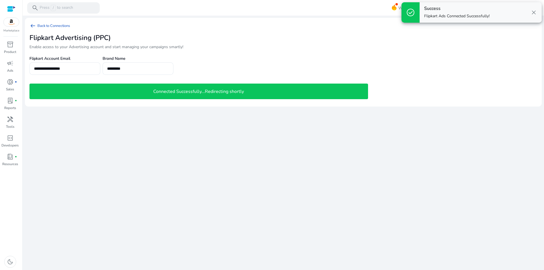
click at [534, 13] on span "close" at bounding box center [533, 12] width 7 height 7
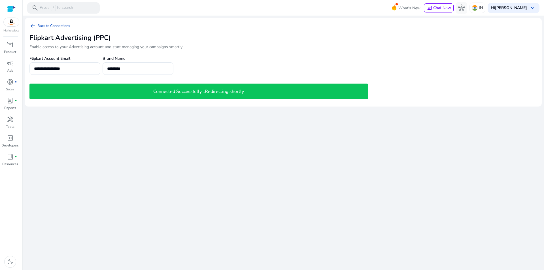
click at [264, 185] on div "**********" at bounding box center [283, 143] width 516 height 254
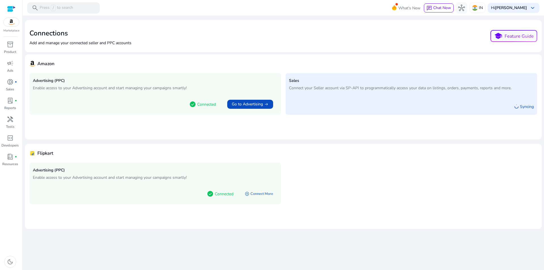
click at [218, 204] on mat-card "Flipkart Advertising (PPC) Enable access to your Advertising account and start …" at bounding box center [283, 186] width 516 height 85
click at [41, 153] on h4 "Flipkart" at bounding box center [45, 153] width 16 height 5
click at [60, 177] on p "Enable access to your Advertising account and start managing your campaigns sma…" at bounding box center [155, 177] width 245 height 6
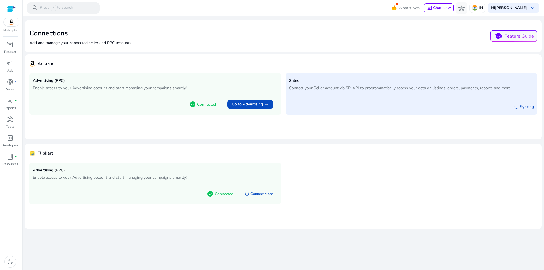
click at [337, 206] on mat-card "Flipkart Advertising (PPC) Enable access to your Advertising account and start …" at bounding box center [283, 186] width 516 height 85
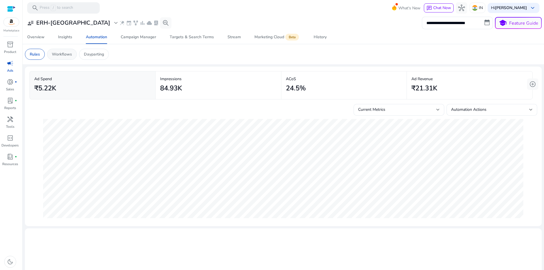
click at [67, 59] on div "Workflows" at bounding box center [62, 54] width 30 height 11
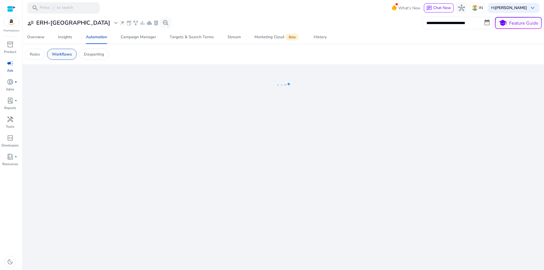
click at [67, 54] on p "Workflows" at bounding box center [62, 54] width 20 height 6
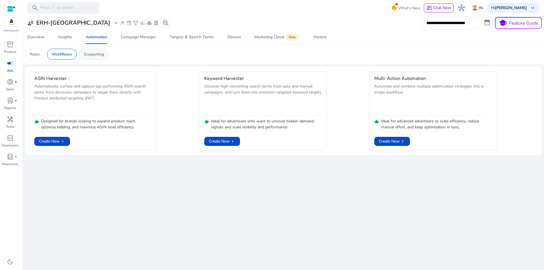
click at [93, 54] on p "Dayparting" at bounding box center [94, 54] width 20 height 6
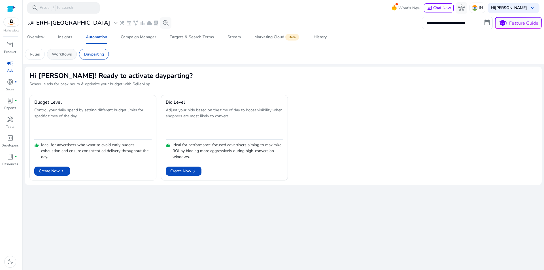
click at [63, 54] on p "Workflows" at bounding box center [62, 54] width 20 height 6
